Goal: Answer question/provide support: Share knowledge or assist other users

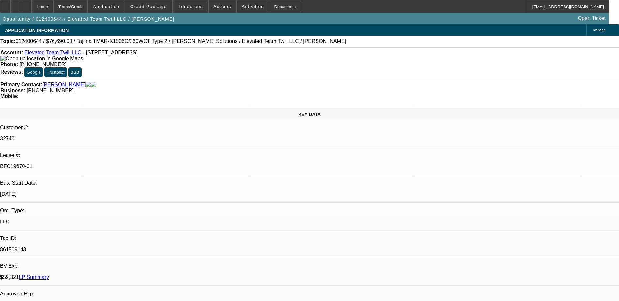
select select "0"
select select "2"
select select "0"
select select "2"
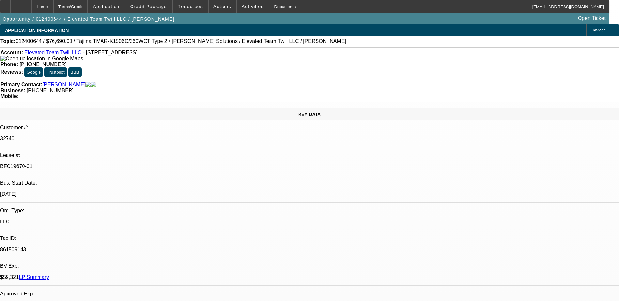
select select "0.1"
select select "0"
select select "2"
select select "0"
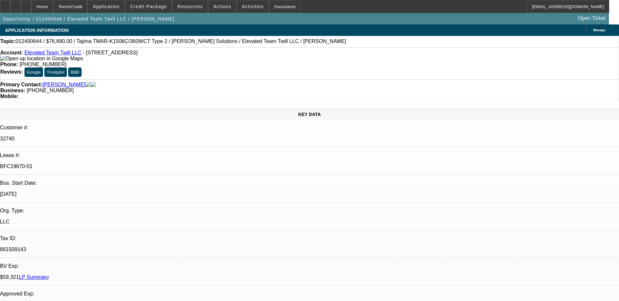
select select "2"
select select "0.1"
select select "1"
select select "2"
select select "6"
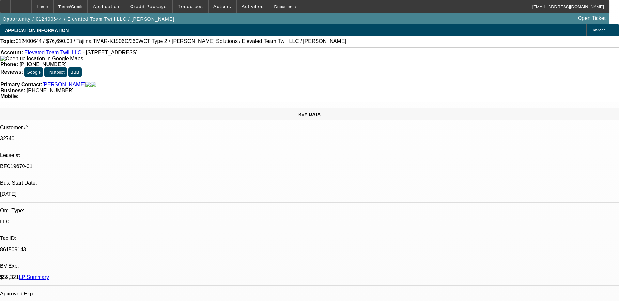
select select "1"
select select "2"
select select "4"
select select "1"
select select "2"
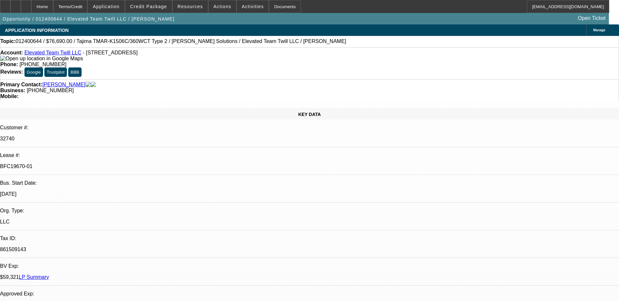
select select "6"
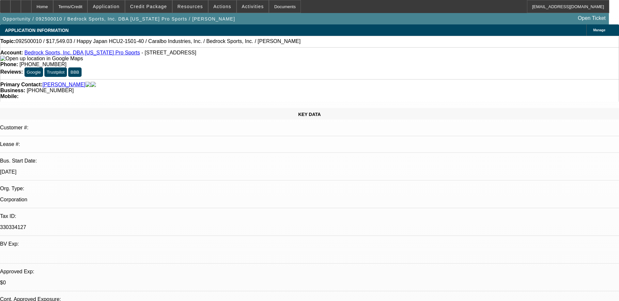
select select "0"
select select "2"
select select "0.1"
select select "0"
select select "2"
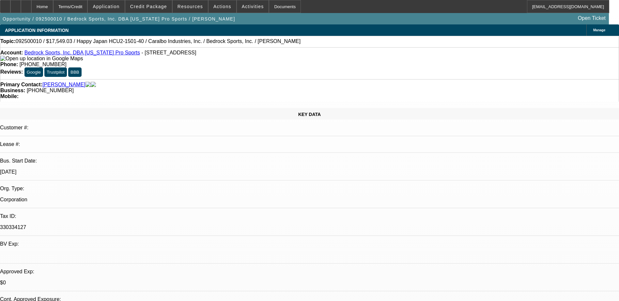
select select "0.1"
select select "0"
select select "2"
select select "0.1"
select select "0"
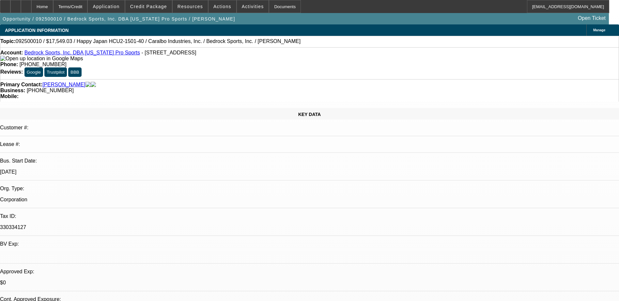
select select "2"
select select "0.1"
select select "1"
select select "2"
select select "4"
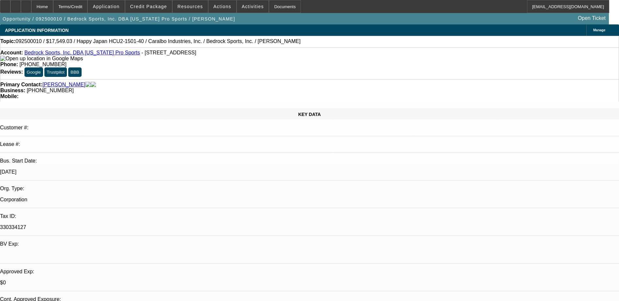
select select "1"
select select "2"
select select "4"
select select "1"
select select "2"
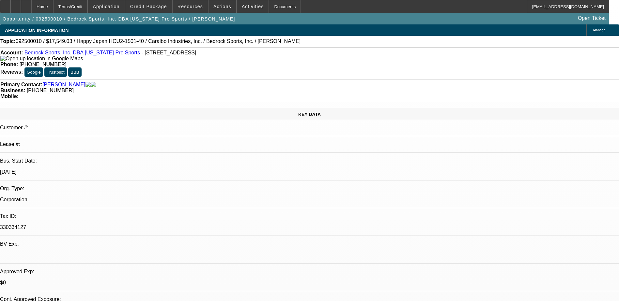
select select "4"
select select "1"
select select "2"
select select "4"
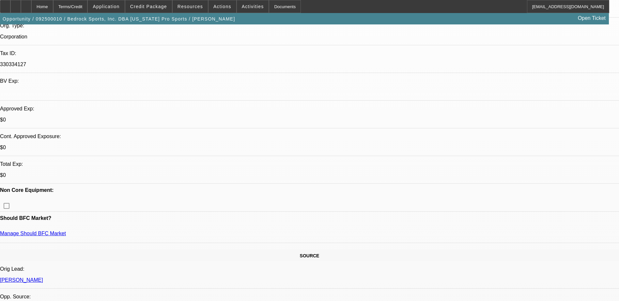
scroll to position [96, 0]
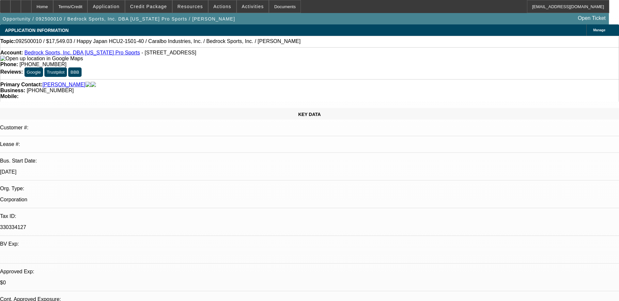
scroll to position [0, 0]
click at [159, 6] on span "Credit Package" at bounding box center [148, 6] width 37 height 5
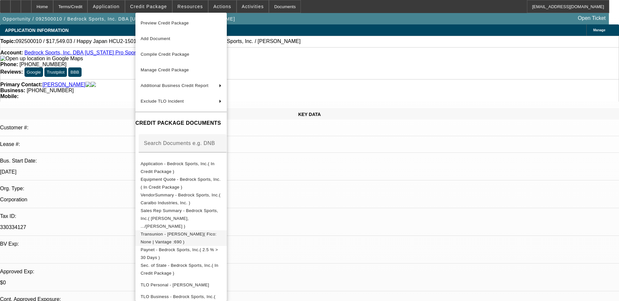
scroll to position [33, 0]
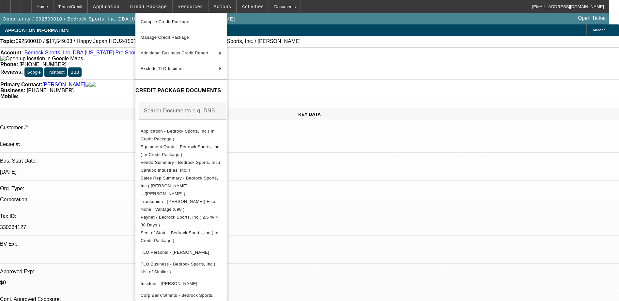
click at [96, 65] on div at bounding box center [309, 150] width 619 height 301
